Goal: Task Accomplishment & Management: Complete application form

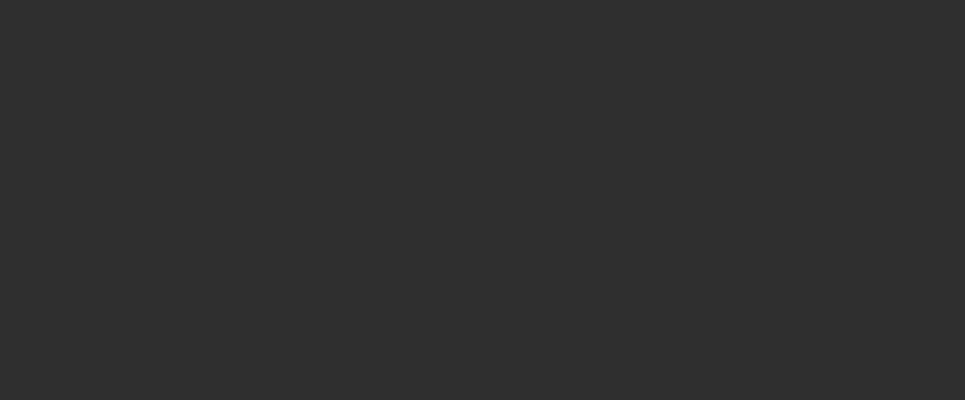
select select "10"
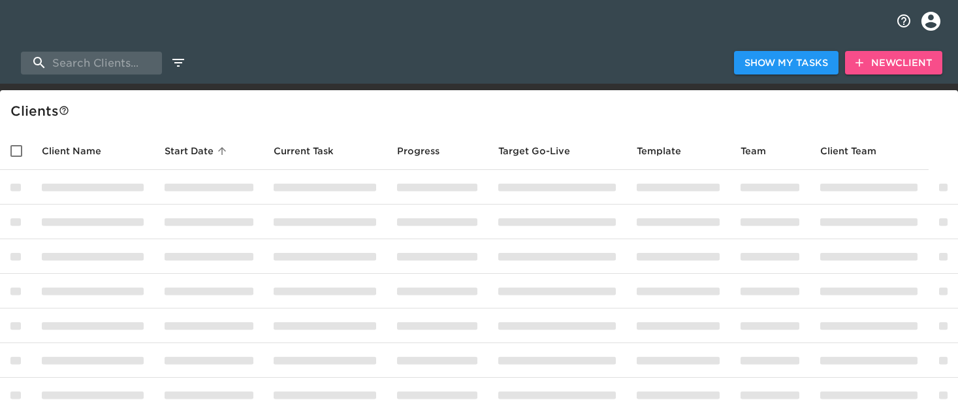
click at [887, 69] on span "New Client" at bounding box center [893, 63] width 76 height 16
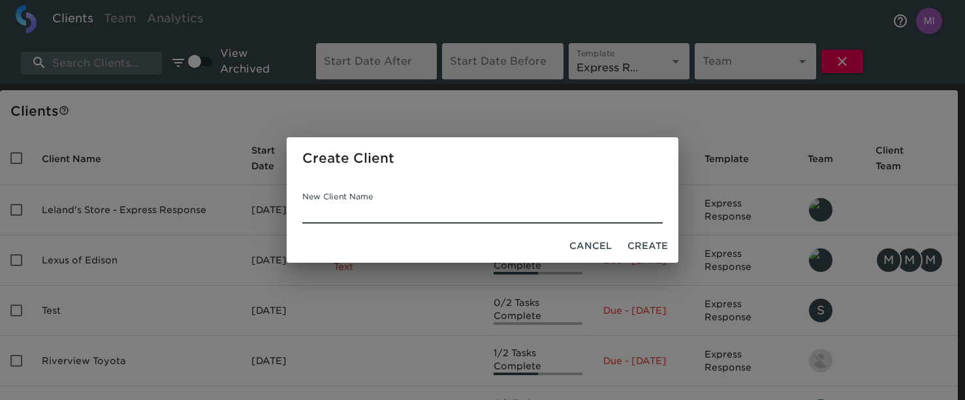
paste input "Fiesta Hyundai"
type input "Fiesta Hyundai"
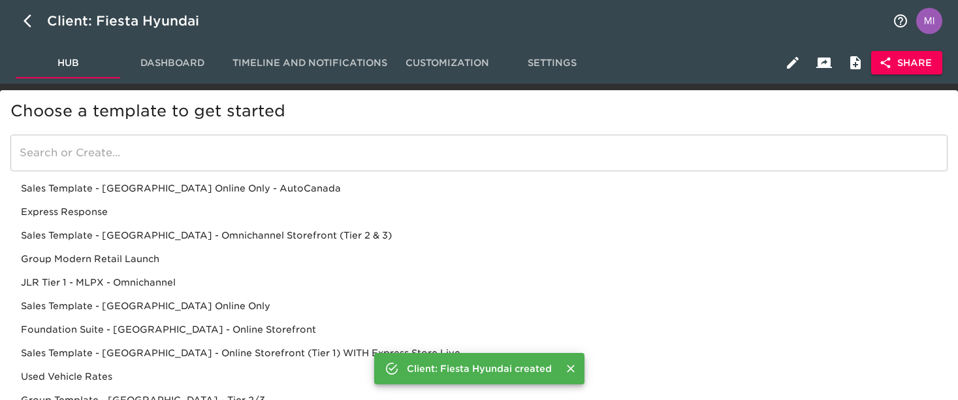
click at [336, 231] on div "Sales Template - [GEOGRAPHIC_DATA] - Omnichannel Storefront (Tier 2 & 3)" at bounding box center [478, 235] width 937 height 24
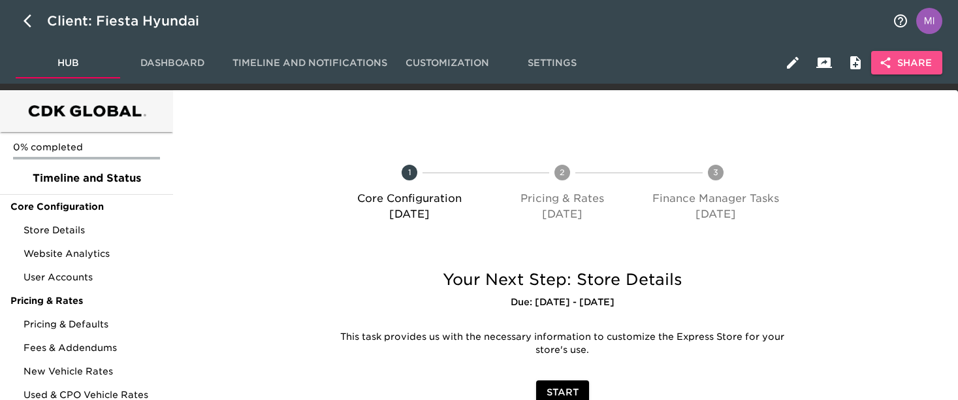
click at [912, 61] on span "Share" at bounding box center [907, 63] width 50 height 16
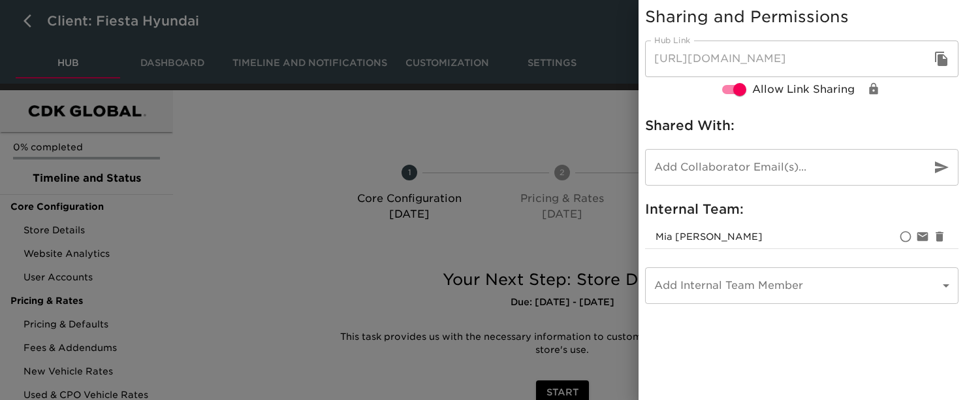
click at [940, 61] on icon "button" at bounding box center [941, 59] width 12 height 14
